Goal: Navigation & Orientation: Find specific page/section

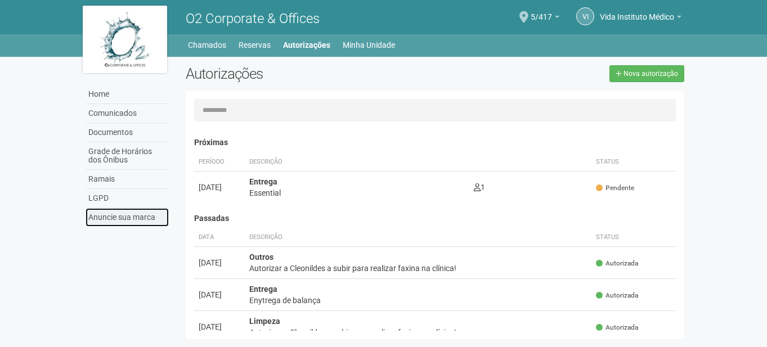
click at [124, 220] on link "Anuncie sua marca" at bounding box center [127, 217] width 83 height 19
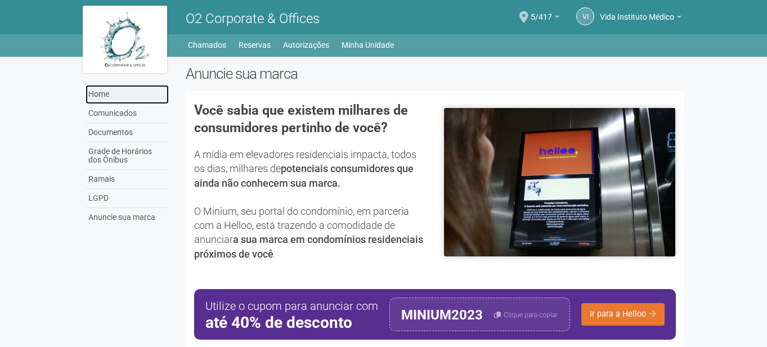
click at [110, 88] on link "Home" at bounding box center [127, 94] width 83 height 19
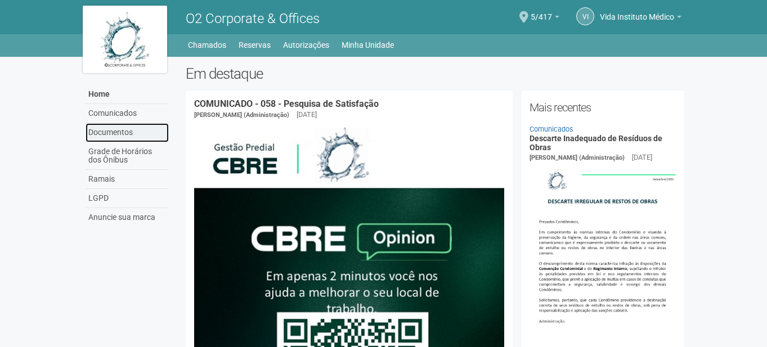
click at [129, 129] on link "Documentos" at bounding box center [127, 132] width 83 height 19
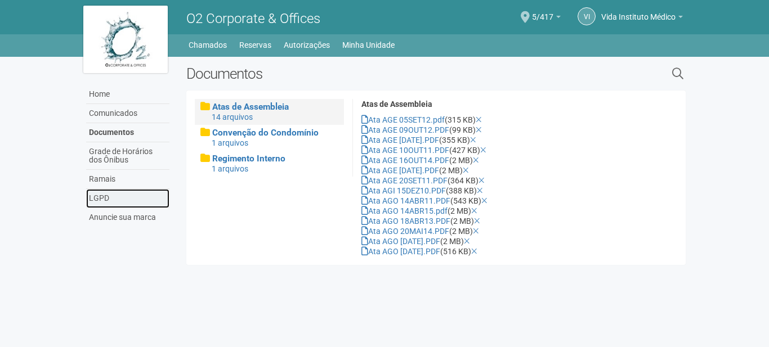
click at [110, 194] on link "LGPD" at bounding box center [127, 198] width 83 height 19
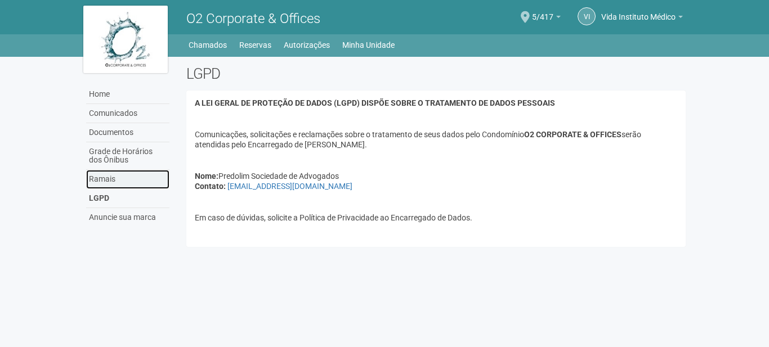
click at [127, 173] on link "Ramais" at bounding box center [127, 179] width 83 height 19
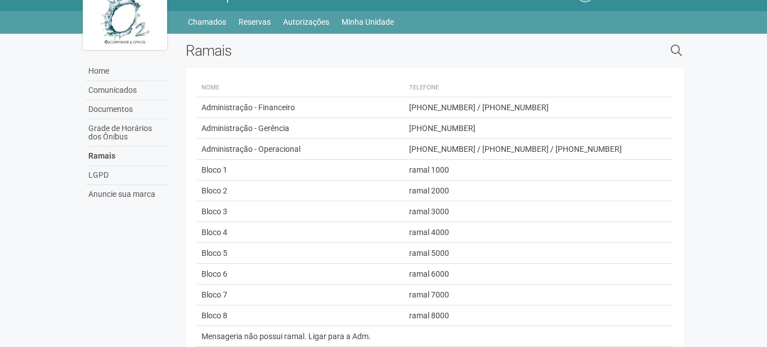
scroll to position [66, 0]
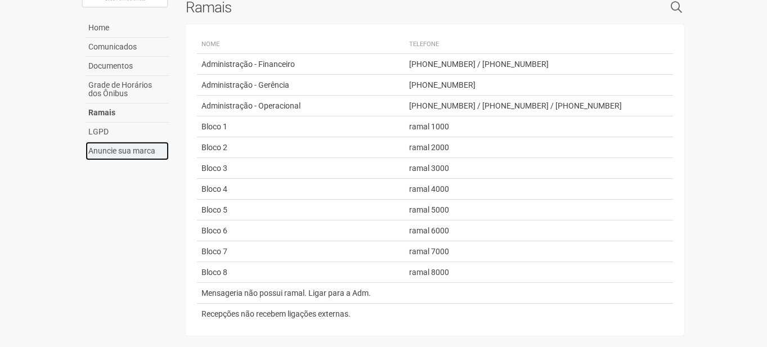
click at [131, 150] on link "Anuncie sua marca" at bounding box center [127, 151] width 83 height 19
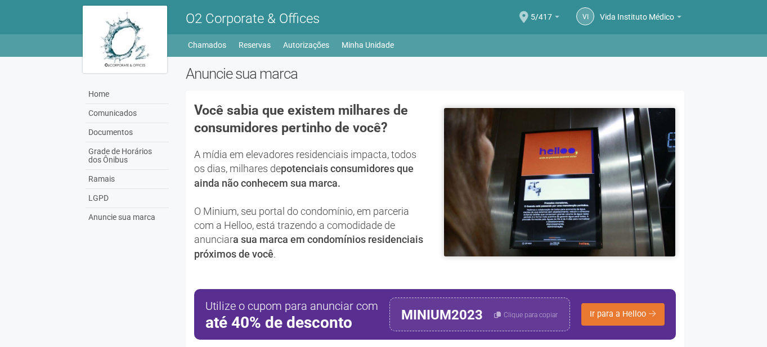
click at [137, 41] on img at bounding box center [125, 40] width 84 height 68
